Goal: Task Accomplishment & Management: Manage account settings

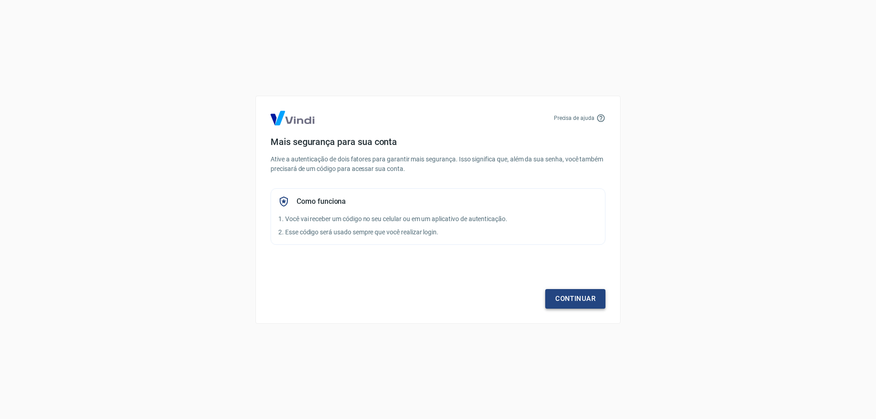
click at [592, 297] on link "Continuar" at bounding box center [575, 298] width 60 height 19
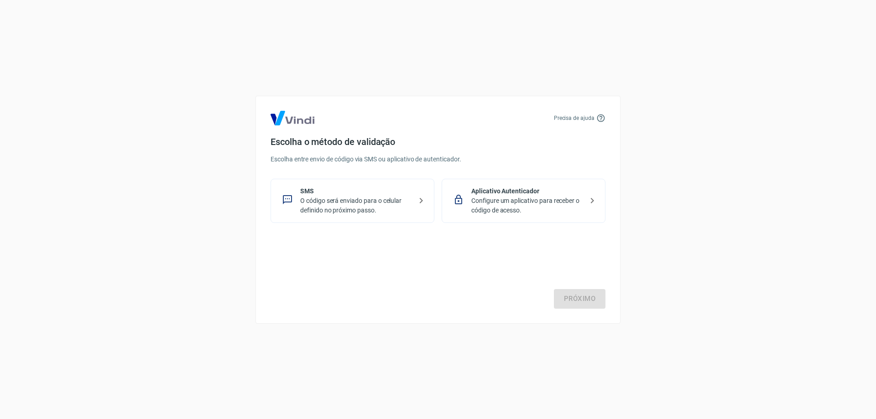
click at [471, 199] on p "Configure um aplicativo para receber o código de acesso." at bounding box center [527, 205] width 112 height 19
click at [592, 69] on div "Precisa de ajuda Escolha o método de validação Escolha entre envio de código vi…" at bounding box center [438, 209] width 876 height 419
click at [563, 292] on link "Próximo" at bounding box center [580, 298] width 52 height 19
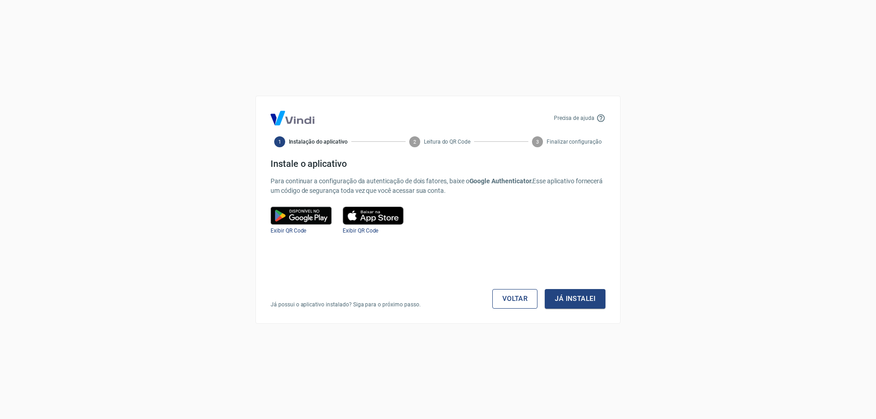
click at [513, 302] on link "Voltar" at bounding box center [515, 298] width 46 height 19
